Goal: Task Accomplishment & Management: Complete application form

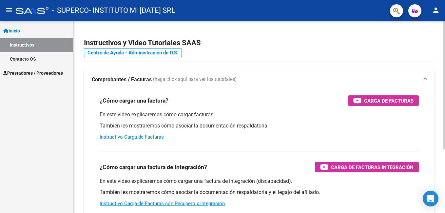
click at [300, 80] on mat-panel-title "Comprobantes / Facturas (haga click aquí para ver los tutoriales)" at bounding box center [255, 79] width 327 height 7
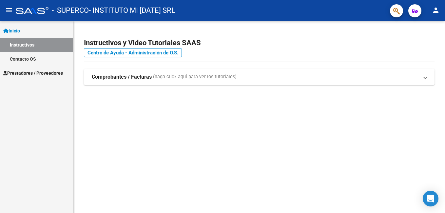
click at [120, 76] on strong "Comprobantes / Facturas" at bounding box center [122, 76] width 60 height 7
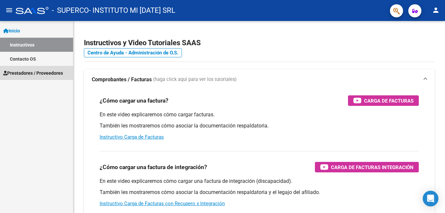
click at [38, 70] on span "Prestadores / Proveedores" at bounding box center [33, 73] width 60 height 7
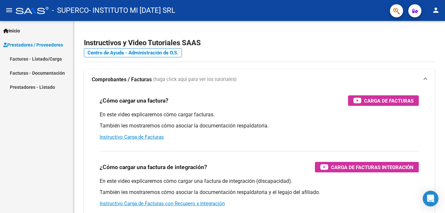
click at [48, 58] on link "Facturas - Listado/Carga" at bounding box center [36, 59] width 73 height 14
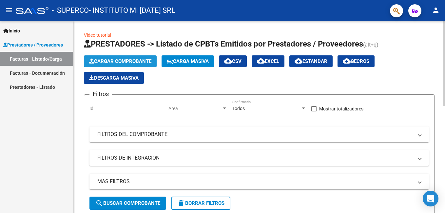
click at [117, 61] on span "Cargar Comprobante" at bounding box center [120, 61] width 62 height 6
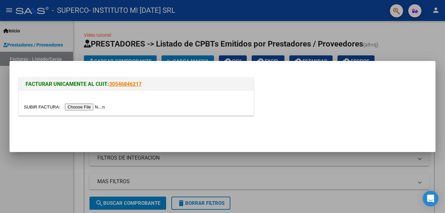
click at [88, 109] on input "file" at bounding box center [65, 107] width 83 height 7
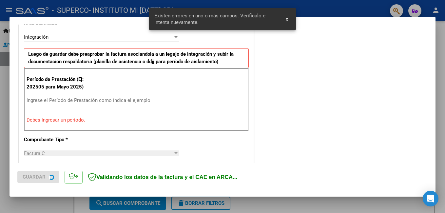
scroll to position [159, 0]
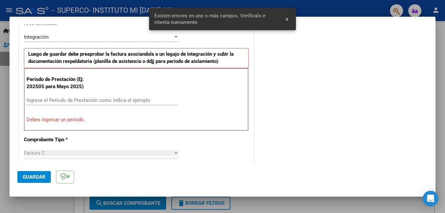
click at [55, 101] on input "Ingrese el Período de Prestación como indica el ejemplo" at bounding box center [102, 100] width 151 height 6
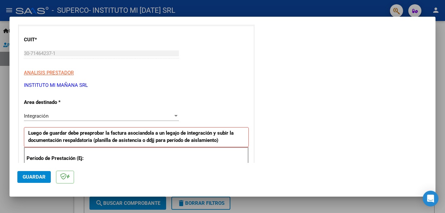
scroll to position [105, 0]
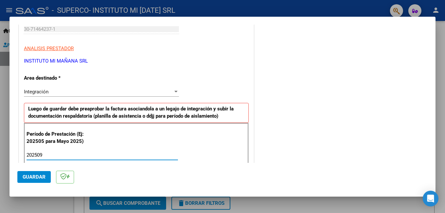
type input "202509"
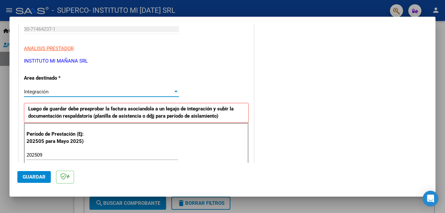
click at [173, 93] on div at bounding box center [176, 91] width 6 height 5
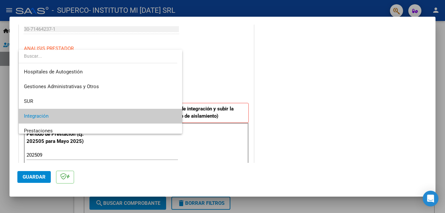
scroll to position [25, 0]
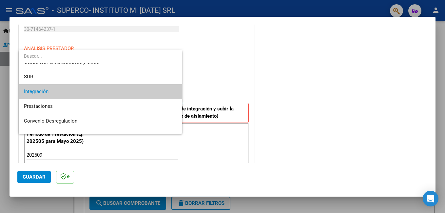
click at [171, 93] on span "Integración" at bounding box center [100, 91] width 153 height 15
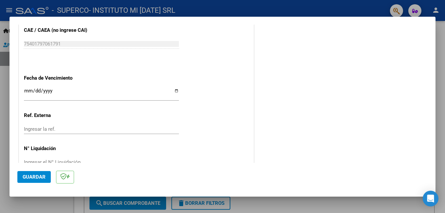
scroll to position [438, 0]
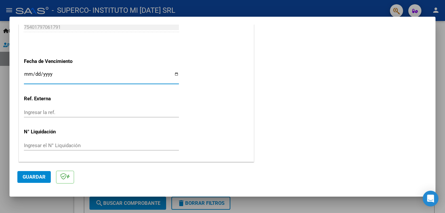
click at [173, 72] on input "Ingresar la fecha" at bounding box center [101, 76] width 155 height 10
type input "[DATE]"
click at [35, 179] on span "Guardar" at bounding box center [34, 177] width 23 height 6
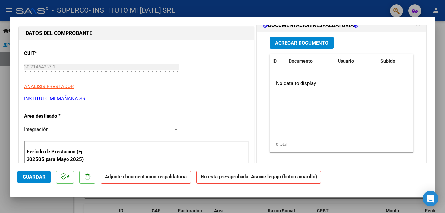
scroll to position [22, 0]
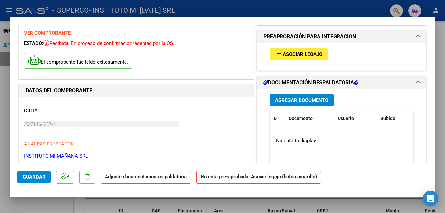
click at [294, 56] on span "Asociar Legajo" at bounding box center [303, 54] width 40 height 6
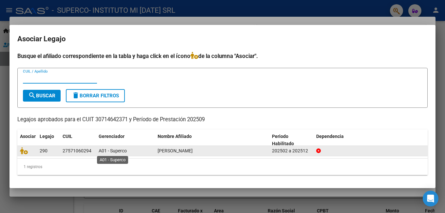
click at [102, 152] on span "A01 - Superco" at bounding box center [113, 150] width 28 height 5
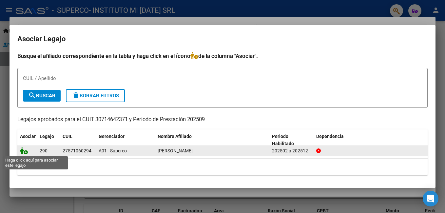
click at [28, 150] on icon at bounding box center [24, 150] width 8 height 7
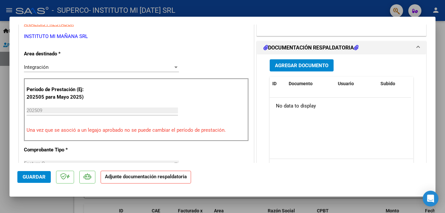
scroll to position [142, 0]
click at [297, 62] on span "Agregar Documento" at bounding box center [301, 65] width 53 height 6
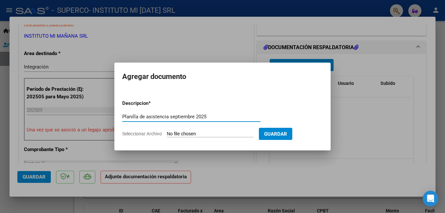
type input "Planilla de asistencia septiembre 2025"
click at [189, 133] on input "Seleccionar Archivo" at bounding box center [210, 134] width 87 height 6
type input "C:\fakepath\[PERSON_NAME] Planilla de asistencia [DATE].pdf"
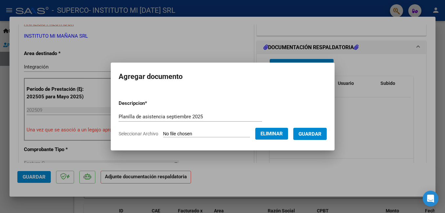
click at [322, 134] on span "Guardar" at bounding box center [310, 134] width 23 height 6
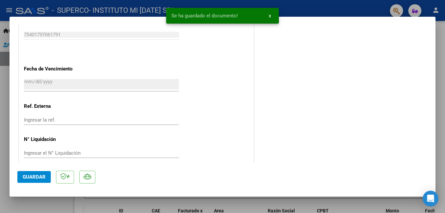
scroll to position [448, 0]
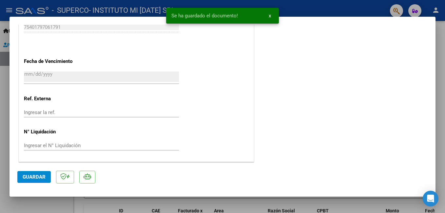
click at [35, 177] on span "Guardar" at bounding box center [34, 177] width 23 height 6
click at [271, 14] on button "x" at bounding box center [270, 16] width 13 height 12
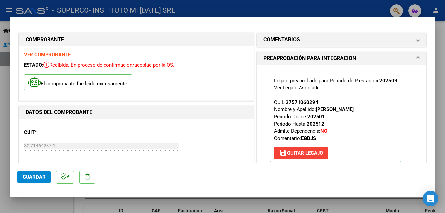
scroll to position [0, 0]
click at [326, 4] on div at bounding box center [222, 106] width 445 height 213
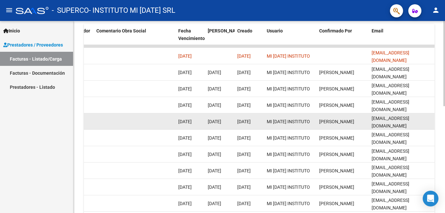
scroll to position [164, 0]
